Goal: Find specific page/section: Find specific page/section

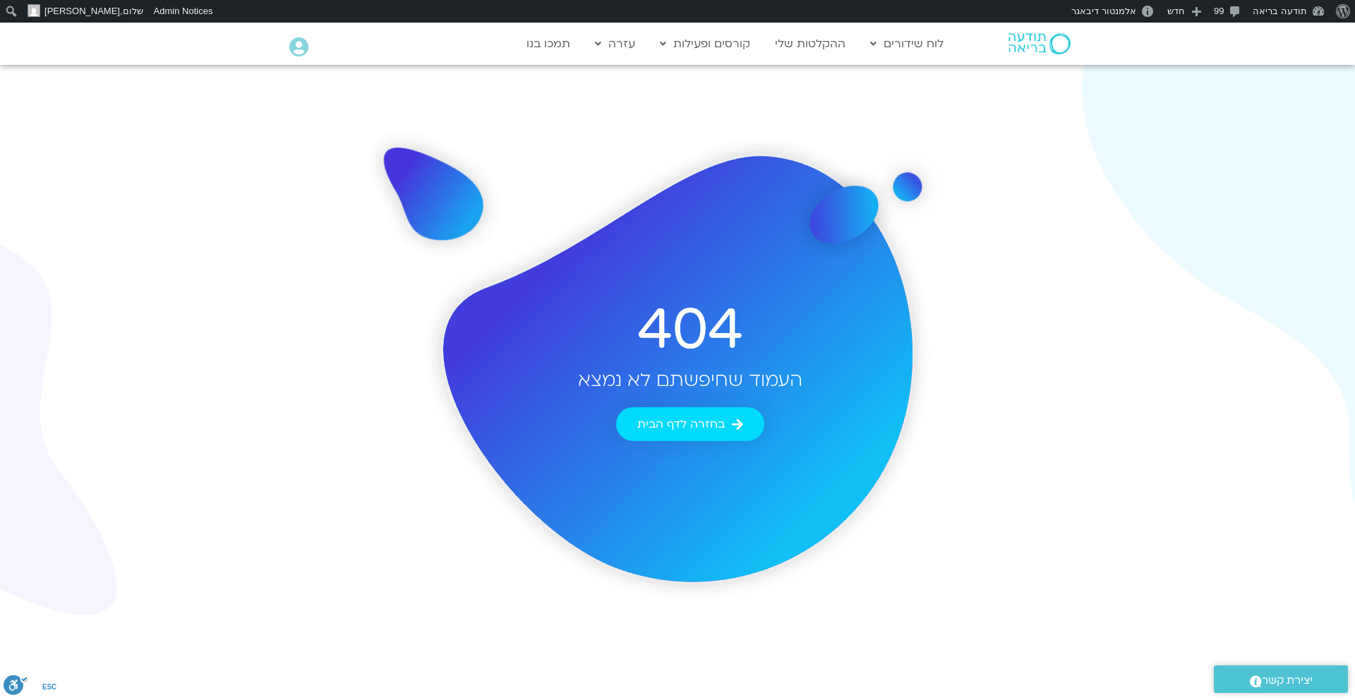
click at [1026, 44] on img at bounding box center [1040, 43] width 62 height 21
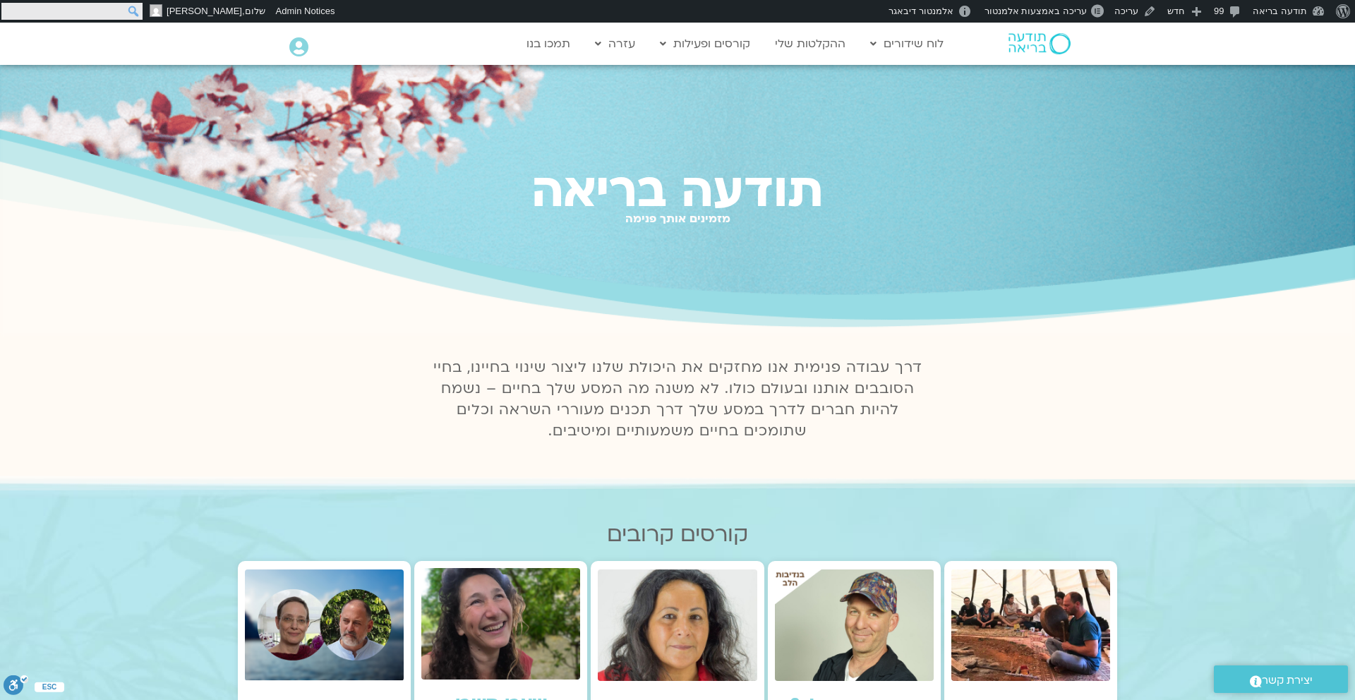
click at [8, 9] on input "חיפוש" at bounding box center [71, 11] width 141 height 17
type input "רון גזית"
click input "חיפוש" at bounding box center [0, 0] width 0 height 0
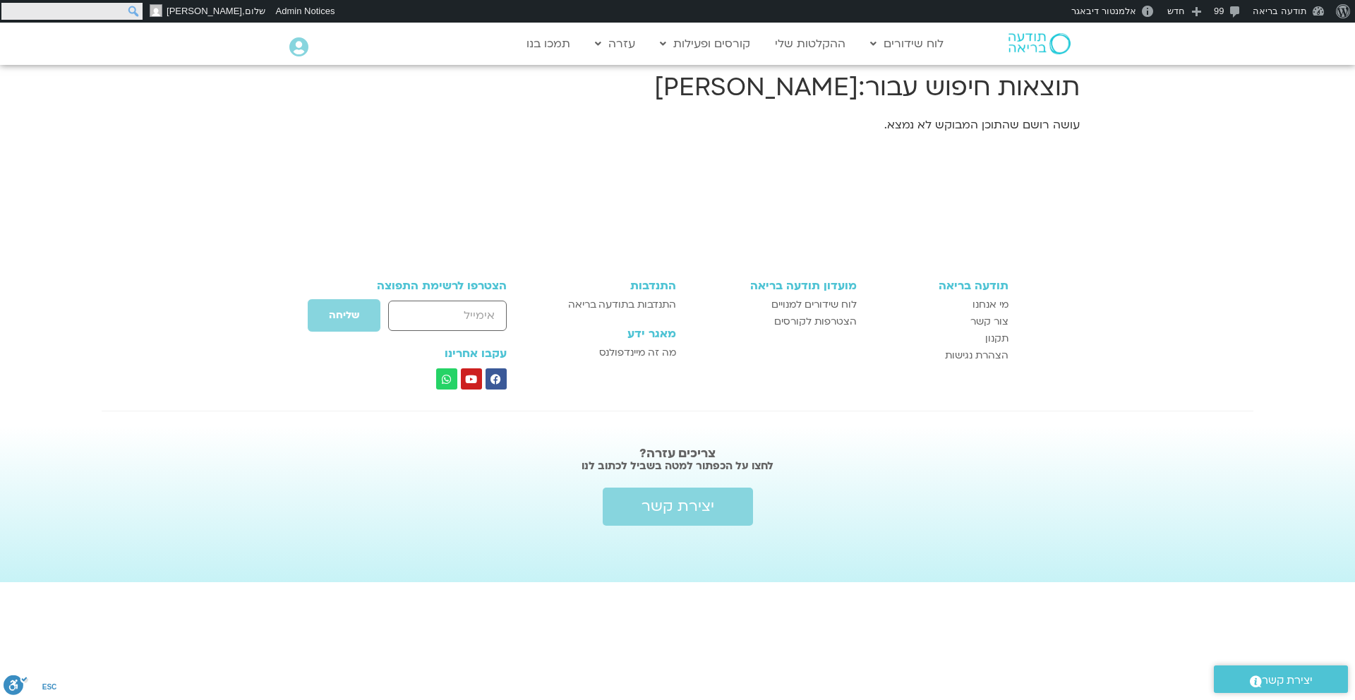
click at [11, 7] on input "חיפוש" at bounding box center [71, 11] width 141 height 17
click at [116, 10] on input "חיפוש" at bounding box center [71, 11] width 141 height 17
